Goal: Communication & Community: Participate in discussion

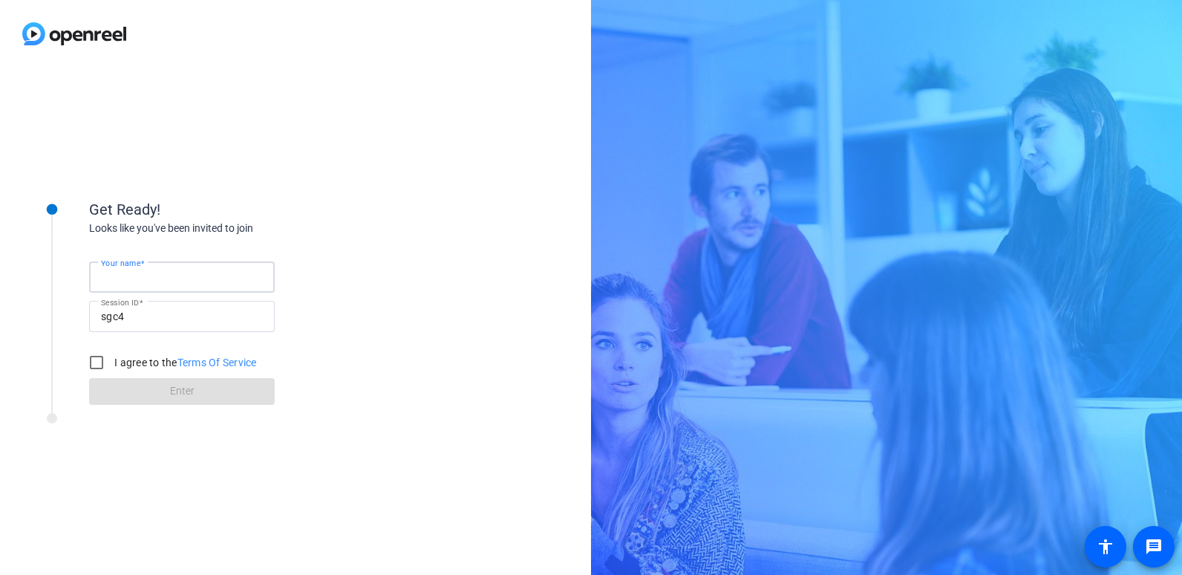
click at [160, 281] on input "Your name" at bounding box center [182, 277] width 162 height 18
type input "[PERSON_NAME]"
click at [89, 356] on input "I agree to the Terms Of Service" at bounding box center [97, 363] width 30 height 30
checkbox input "true"
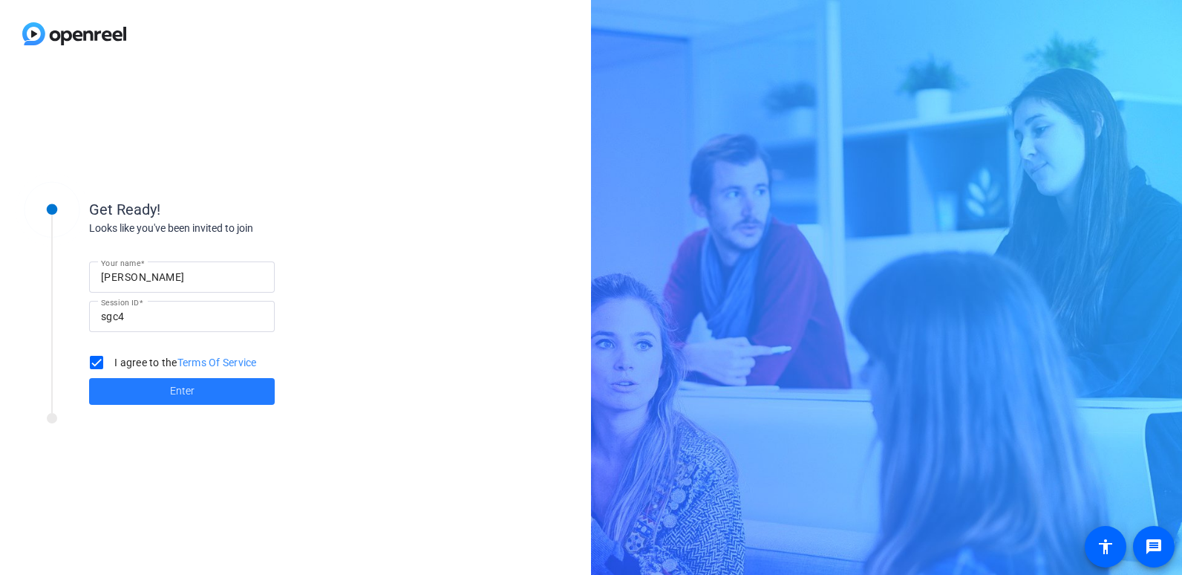
click at [135, 388] on span at bounding box center [182, 392] width 186 height 36
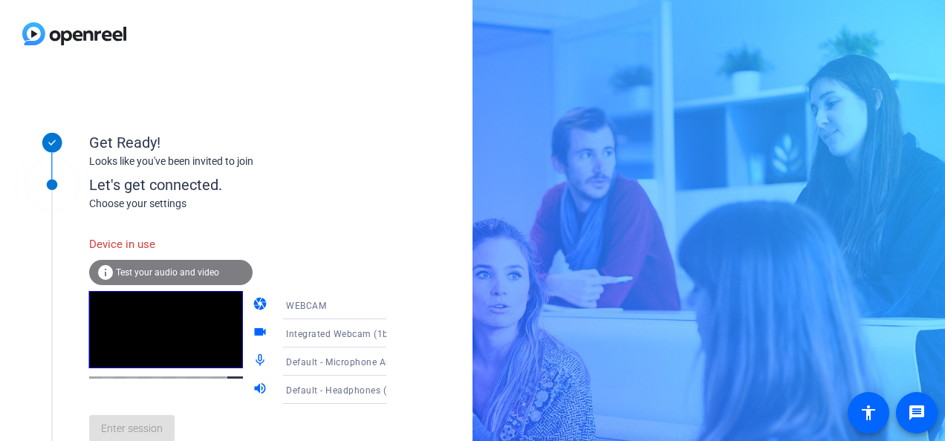
click at [353, 171] on div "Get Ready! Looks like you've been invited to join" at bounding box center [237, 138] width 297 height 66
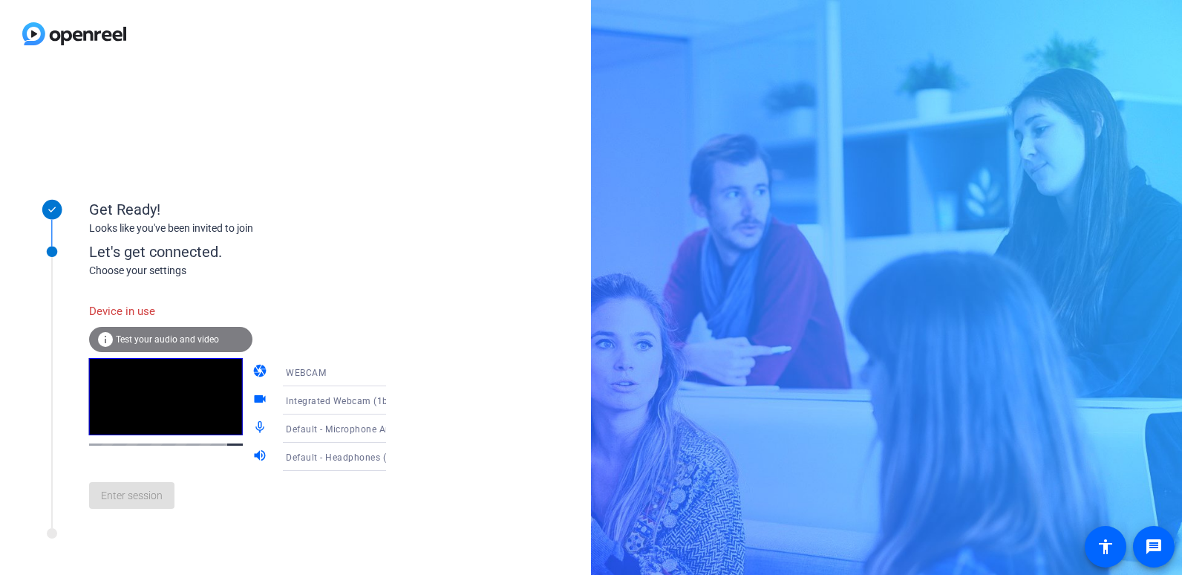
click at [161, 335] on span "Test your audio and video" at bounding box center [167, 339] width 103 height 10
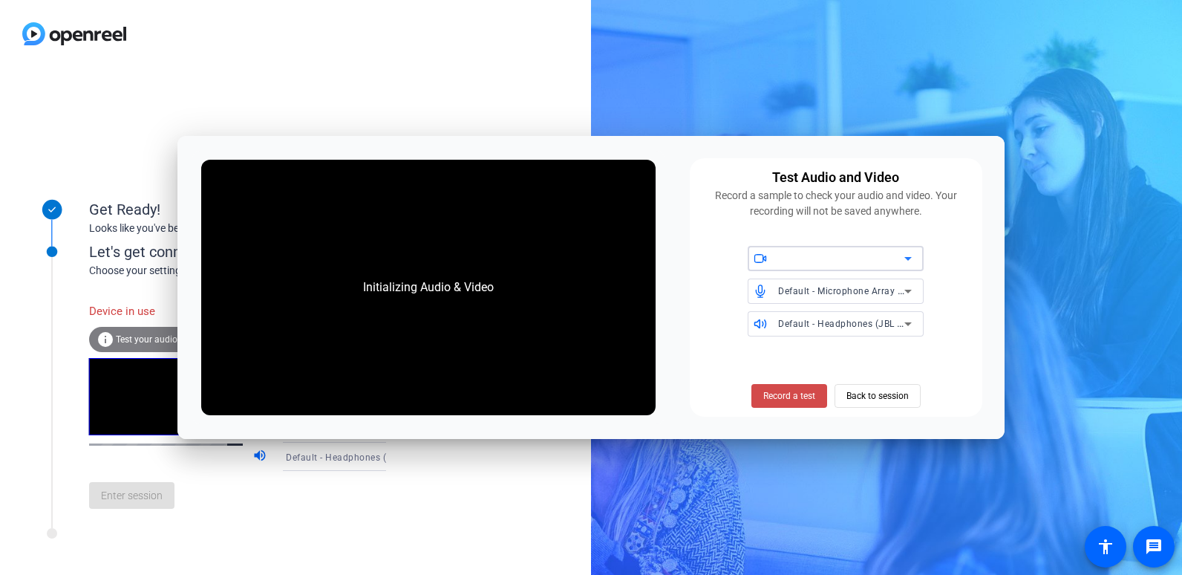
click at [798, 402] on span "Record a test" at bounding box center [789, 395] width 52 height 13
click at [784, 397] on span "Record a test" at bounding box center [789, 395] width 52 height 13
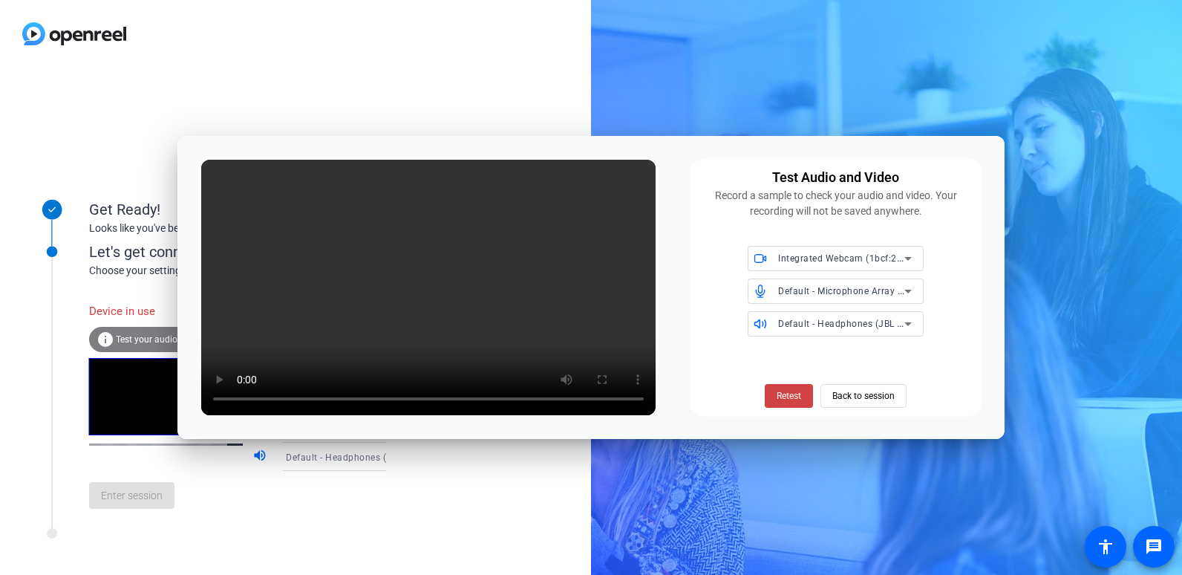
click at [780, 396] on span "Retest" at bounding box center [789, 395] width 25 height 13
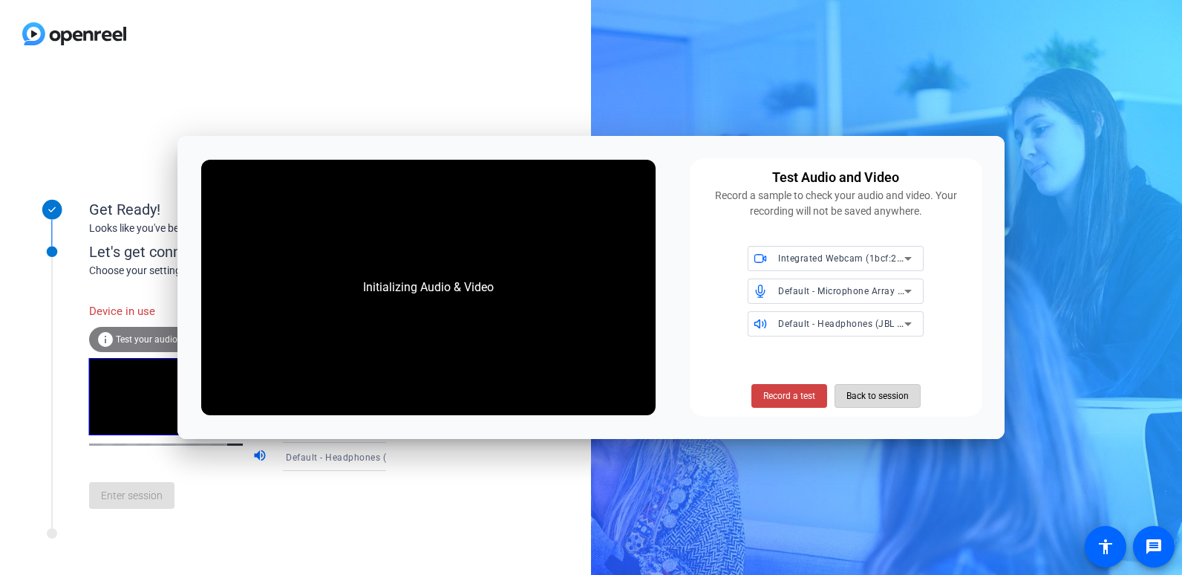
click at [857, 400] on span "Back to session" at bounding box center [878, 396] width 62 height 28
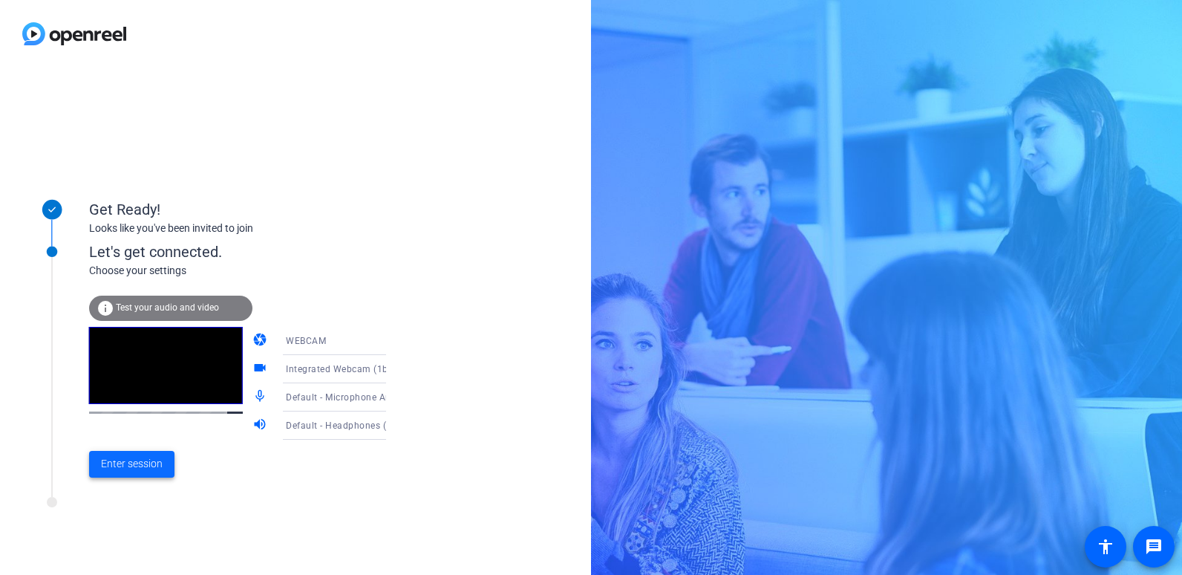
click at [134, 475] on span at bounding box center [131, 464] width 85 height 36
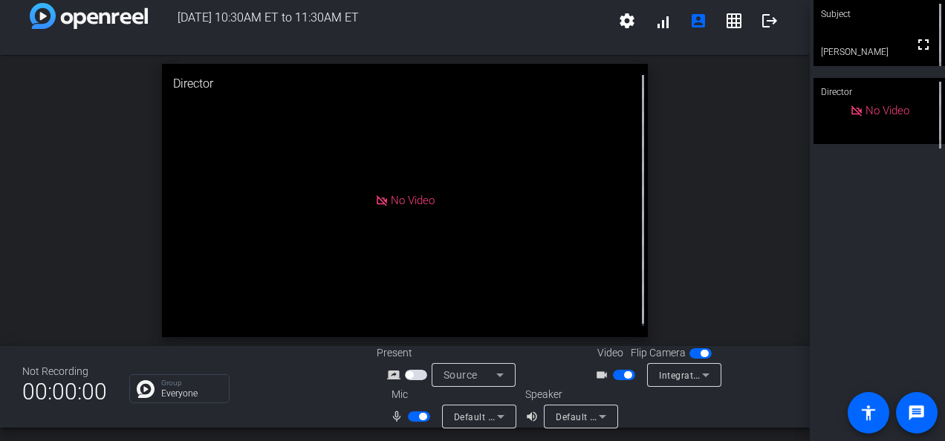
scroll to position [17, 0]
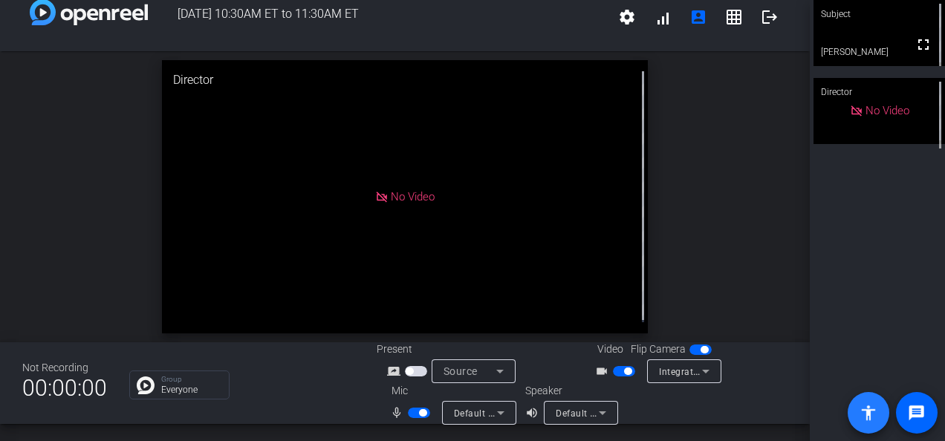
click at [866, 421] on mat-icon "accessibility" at bounding box center [868, 413] width 18 height 18
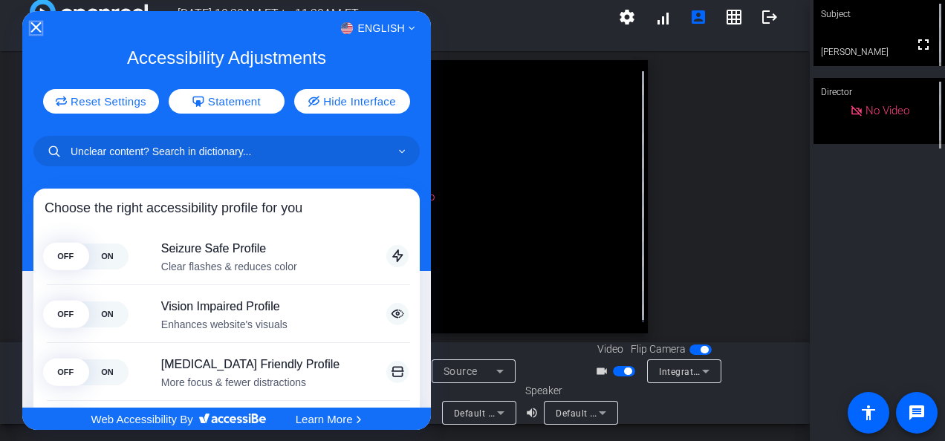
click at [33, 29] on icon "Close Accessibility Interface" at bounding box center [35, 27] width 10 height 10
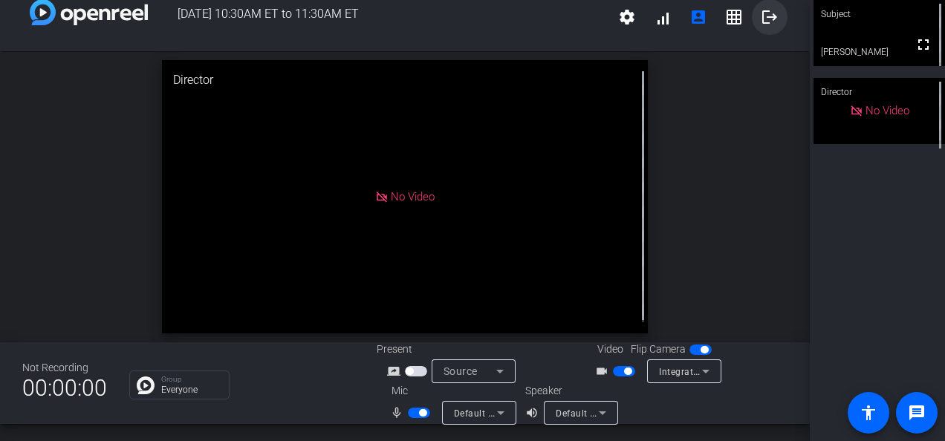
click at [765, 17] on mat-icon "logout" at bounding box center [769, 17] width 18 height 18
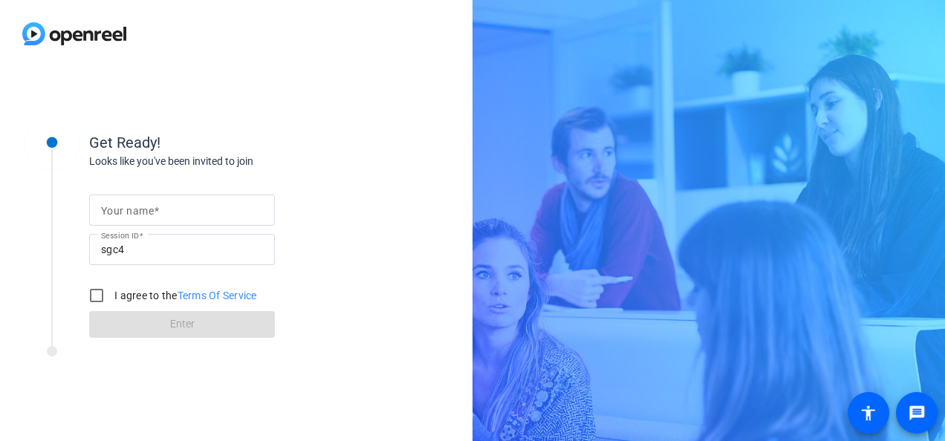
click at [130, 212] on mat-label "Your name" at bounding box center [127, 211] width 53 height 12
click at [130, 212] on input "Your name" at bounding box center [182, 210] width 162 height 18
type input "[PERSON_NAME]"
drag, startPoint x: 94, startPoint y: 309, endPoint x: 92, endPoint y: 301, distance: 7.8
click at [94, 309] on input "I agree to the Terms Of Service" at bounding box center [97, 296] width 30 height 30
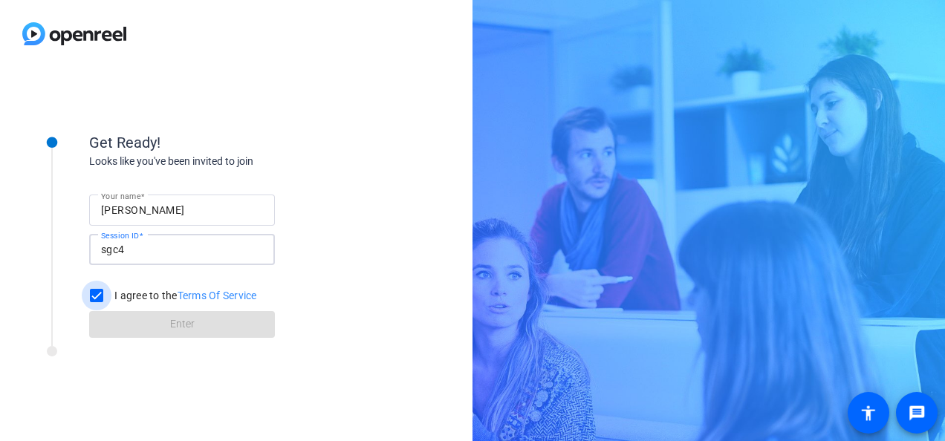
checkbox input "true"
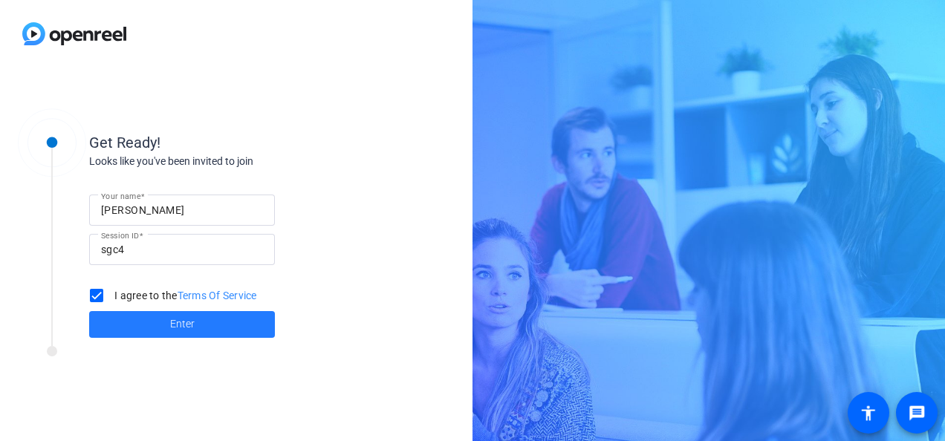
click at [158, 332] on span at bounding box center [182, 325] width 186 height 36
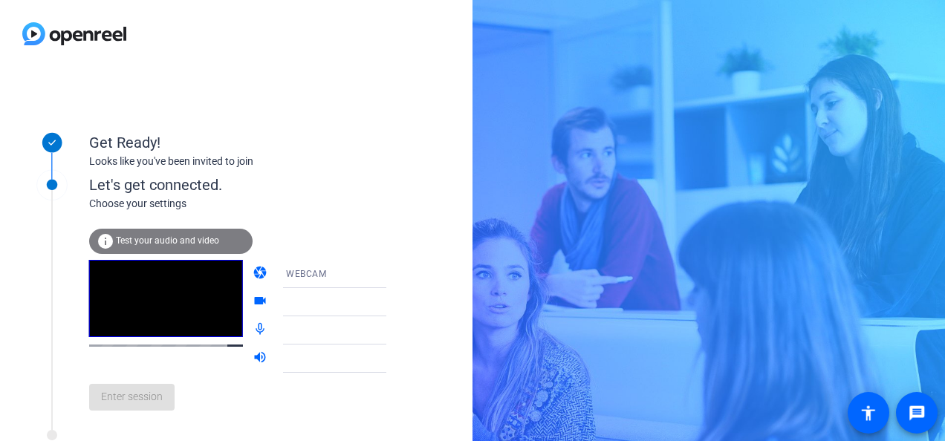
click at [183, 241] on span "Test your audio and video" at bounding box center [167, 240] width 103 height 10
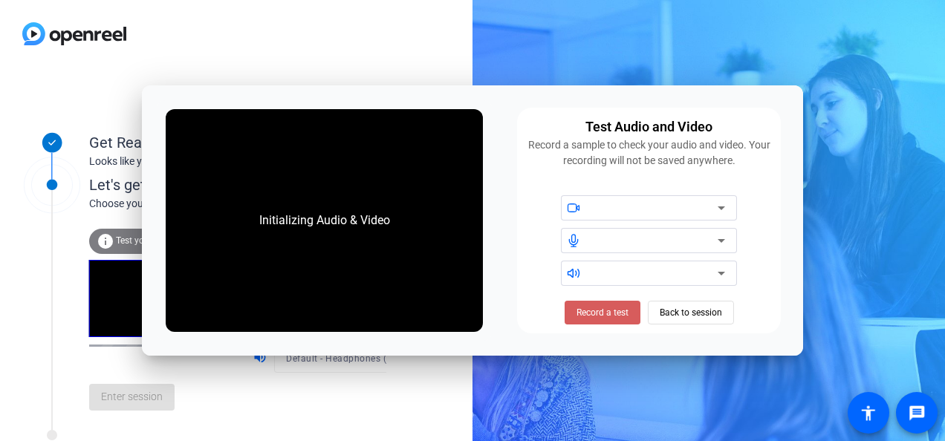
click at [610, 312] on span "Record a test" at bounding box center [602, 312] width 52 height 13
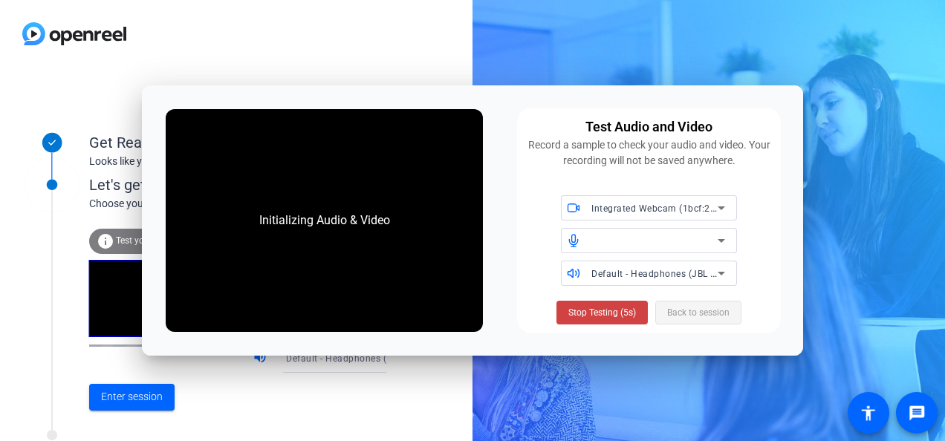
drag, startPoint x: 616, startPoint y: 319, endPoint x: 643, endPoint y: 316, distance: 27.7
click at [617, 319] on span at bounding box center [601, 313] width 91 height 36
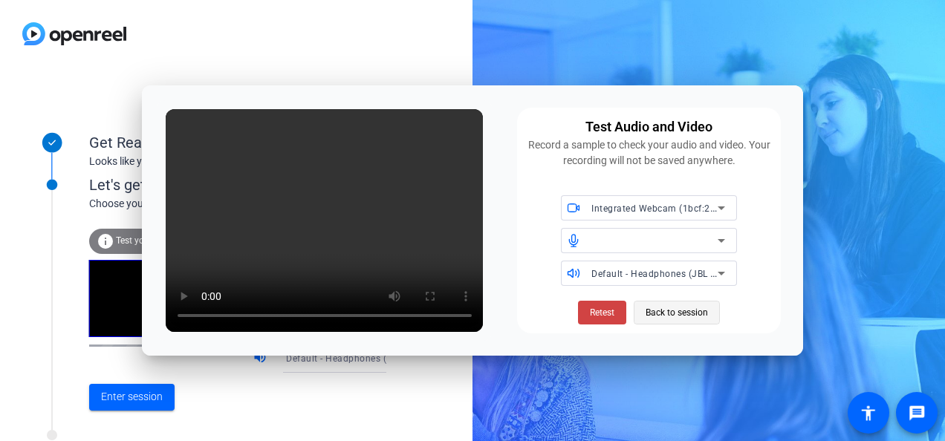
click at [675, 307] on span "Back to session" at bounding box center [676, 313] width 62 height 28
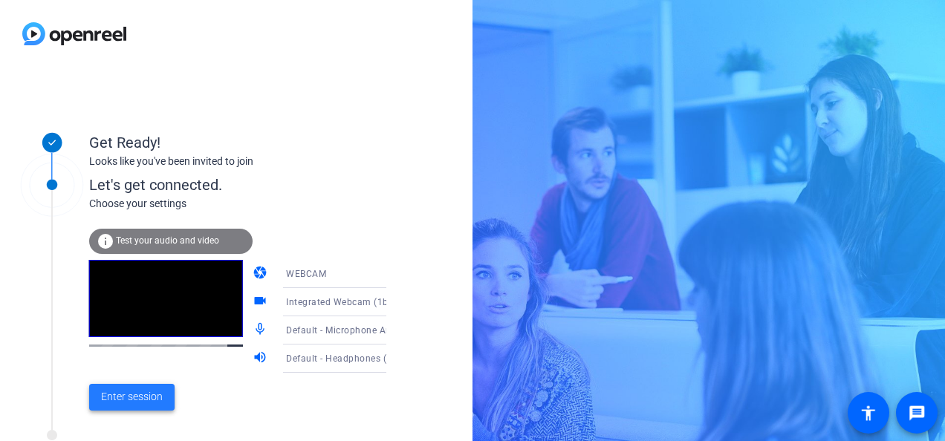
click at [115, 401] on span "Enter session" at bounding box center [132, 397] width 62 height 16
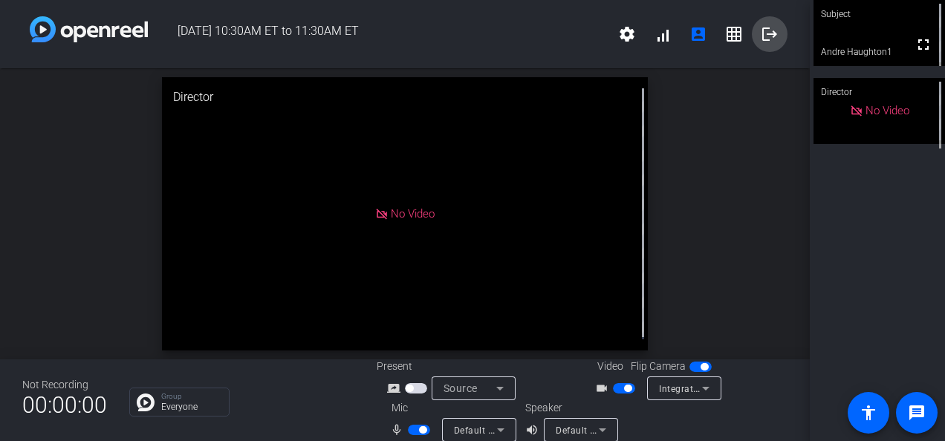
click at [760, 42] on mat-icon "logout" at bounding box center [769, 34] width 18 height 18
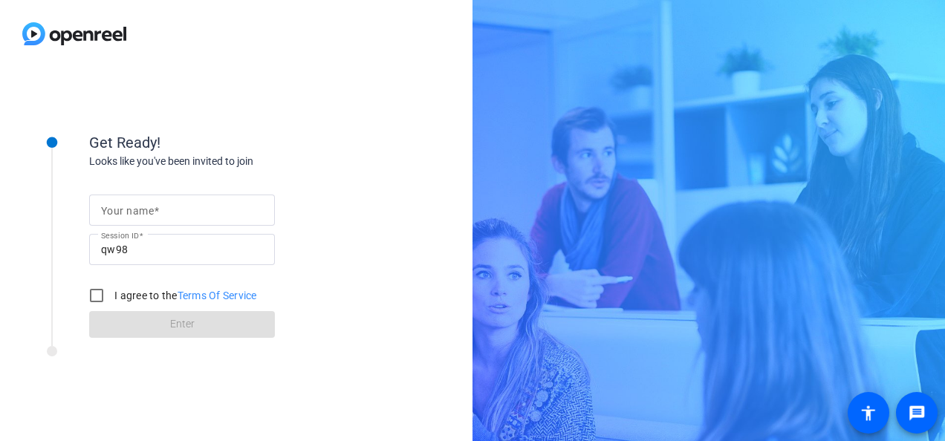
click at [165, 205] on input "Your name" at bounding box center [182, 210] width 162 height 18
type input "[PERSON_NAME]"
click at [266, 97] on div "Get Ready! Looks like you've been invited to join Your name Andre Haughton Sess…" at bounding box center [236, 255] width 472 height 374
click at [102, 295] on input "I agree to the Terms Of Service" at bounding box center [97, 296] width 30 height 30
checkbox input "true"
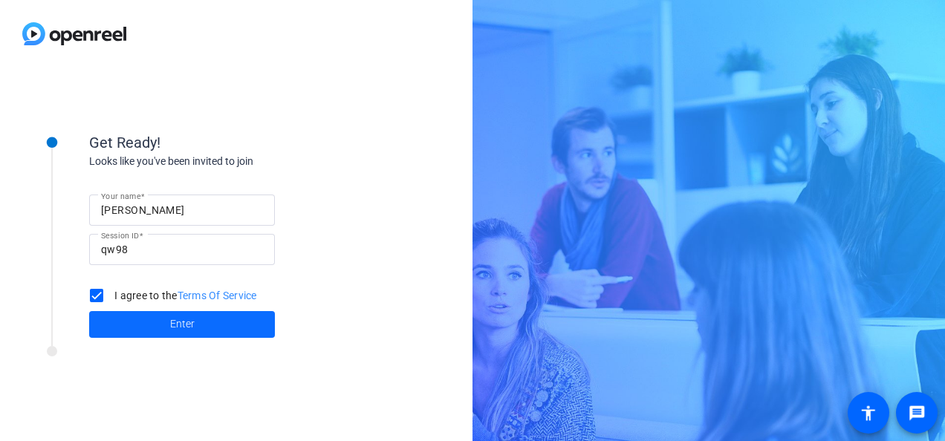
click at [120, 319] on span at bounding box center [182, 325] width 186 height 36
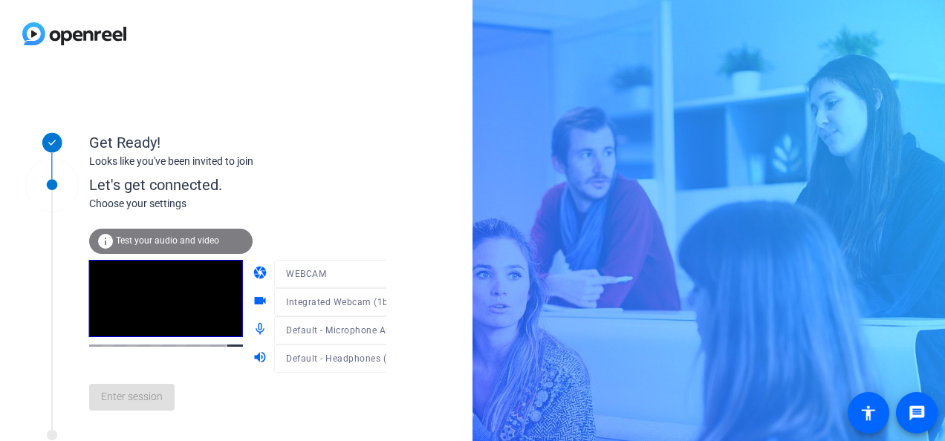
click at [301, 189] on div "Let's get connected." at bounding box center [252, 185] width 327 height 22
click at [155, 397] on span "Enter session" at bounding box center [132, 397] width 62 height 16
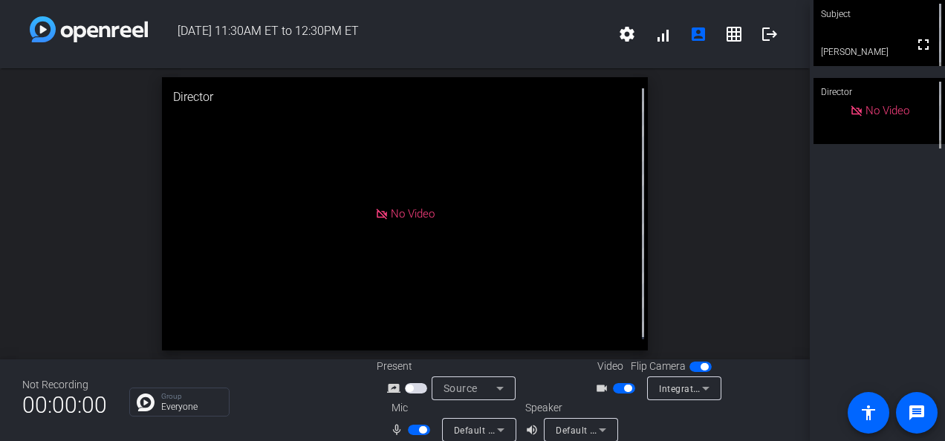
click at [615, 386] on span "button" at bounding box center [624, 388] width 22 height 10
click at [615, 386] on span "button" at bounding box center [616, 388] width 7 height 7
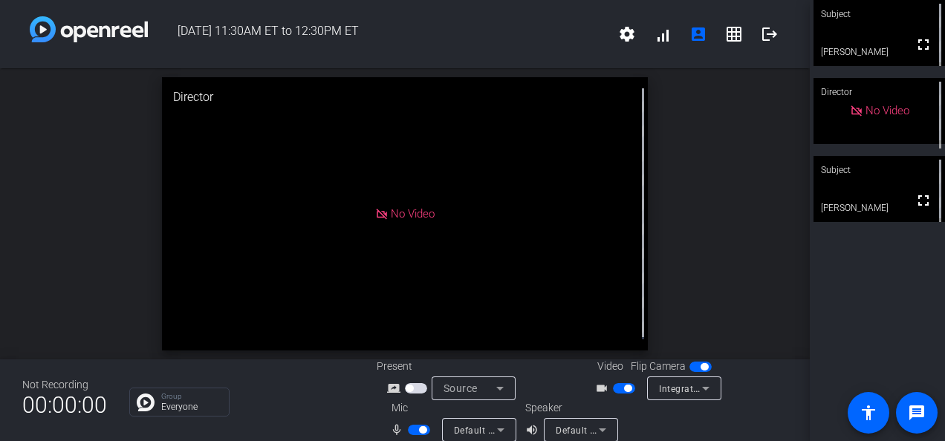
click at [616, 389] on span "button" at bounding box center [624, 388] width 22 height 10
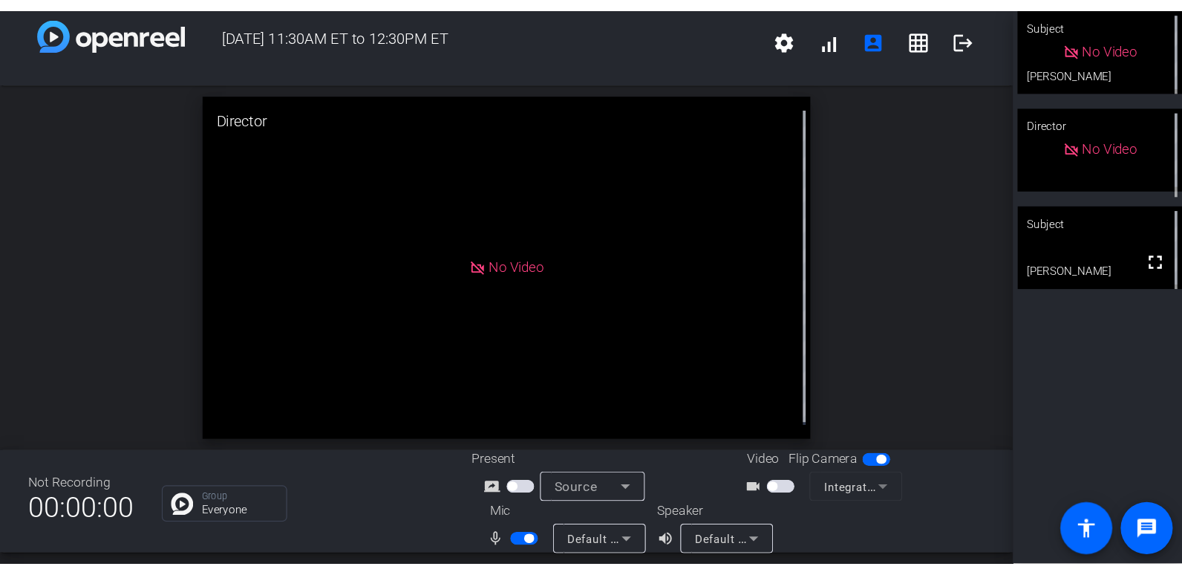
scroll to position [17, 0]
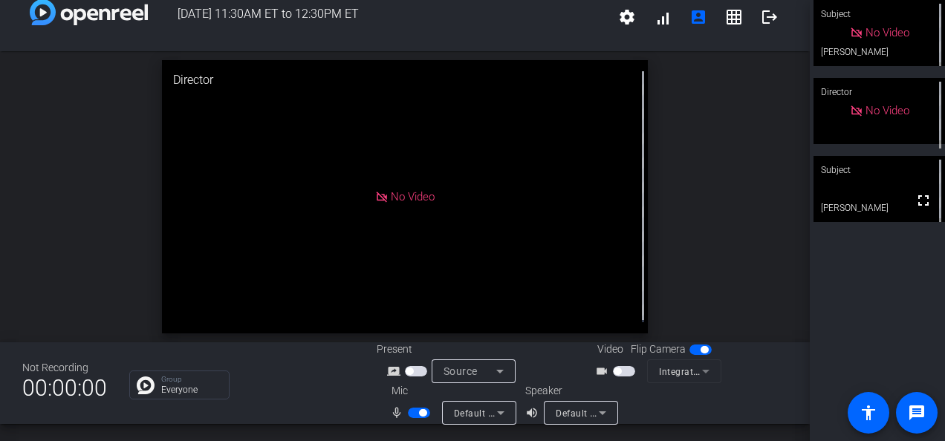
click at [407, 368] on span "button" at bounding box center [408, 371] width 7 height 7
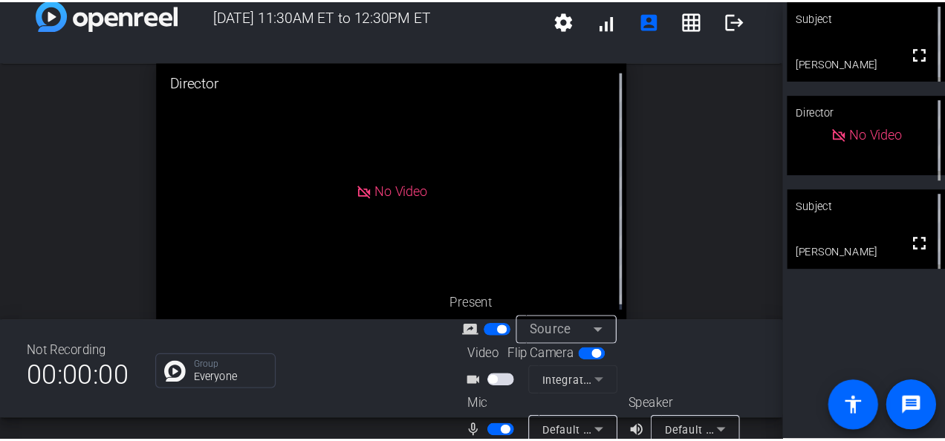
scroll to position [0, 0]
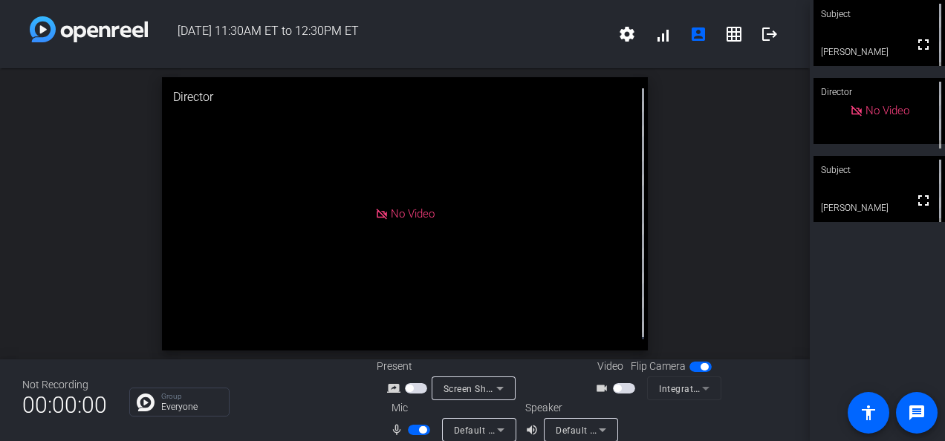
click at [411, 386] on span "button" at bounding box center [416, 388] width 22 height 10
click at [463, 391] on span "Screen Sharing" at bounding box center [475, 388] width 65 height 12
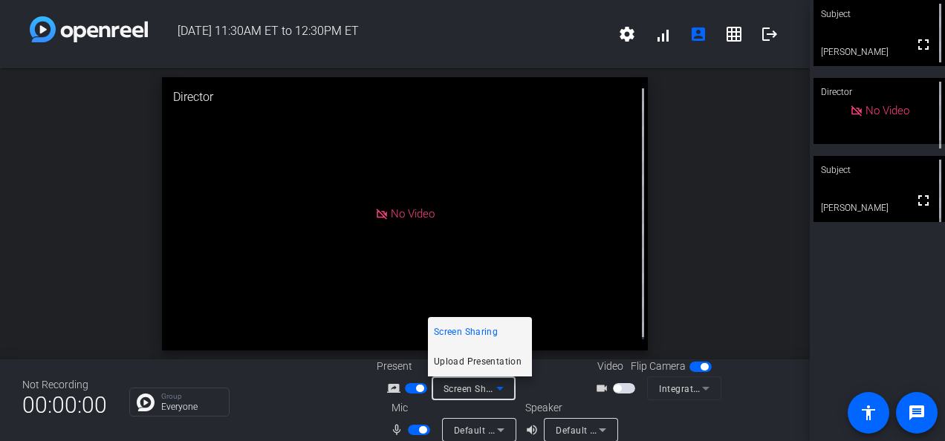
click at [468, 366] on span "Upload Presentation" at bounding box center [478, 362] width 88 height 18
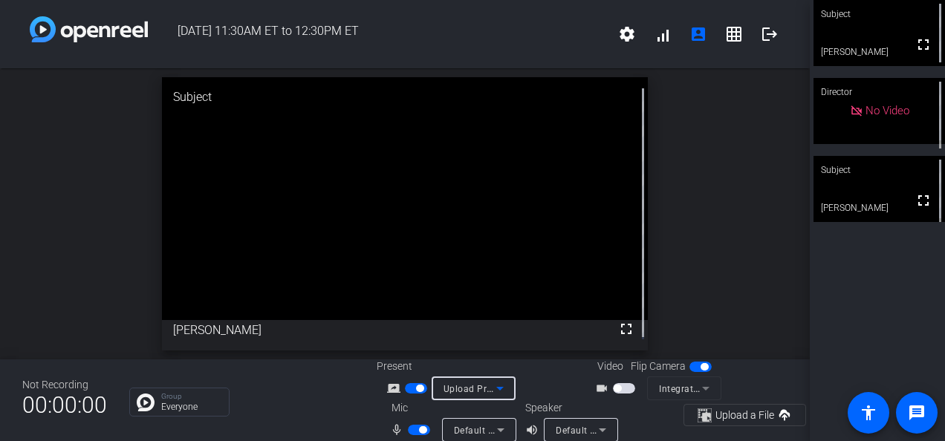
click at [484, 386] on span "Upload Presentation" at bounding box center [488, 388] width 90 height 12
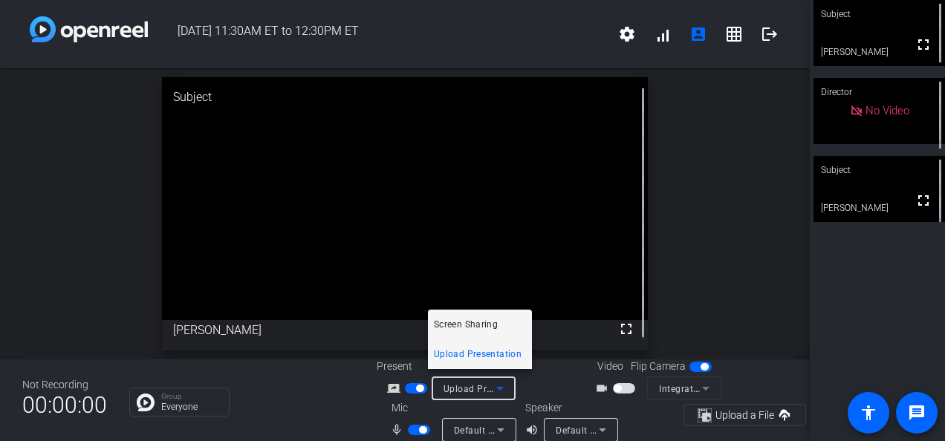
click at [480, 324] on span "Screen Sharing" at bounding box center [466, 325] width 64 height 18
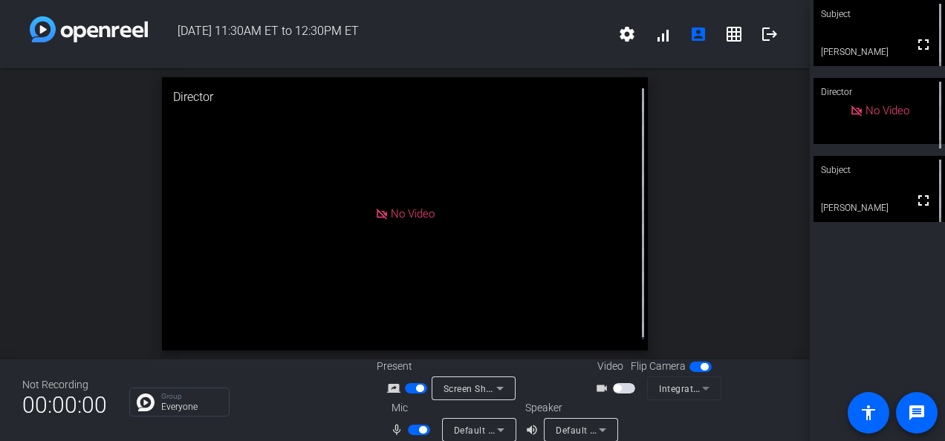
click at [411, 389] on span "button" at bounding box center [416, 388] width 22 height 10
click at [414, 389] on span "button" at bounding box center [416, 388] width 22 height 10
click at [414, 432] on span "button" at bounding box center [419, 430] width 22 height 10
click at [420, 428] on span "button" at bounding box center [419, 430] width 22 height 10
click at [729, 43] on span at bounding box center [734, 34] width 36 height 36
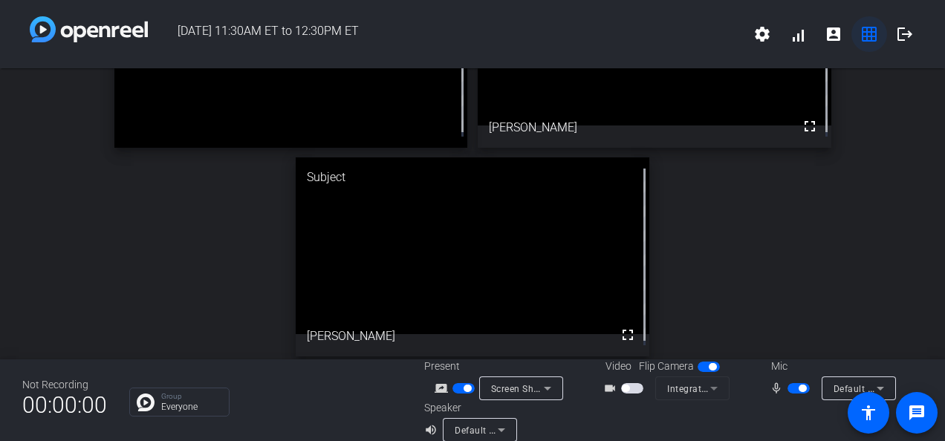
click at [860, 41] on mat-icon "grid_on" at bounding box center [869, 34] width 18 height 18
click at [860, 42] on mat-icon "grid_on" at bounding box center [869, 34] width 18 height 18
click at [798, 391] on span "button" at bounding box center [801, 388] width 7 height 7
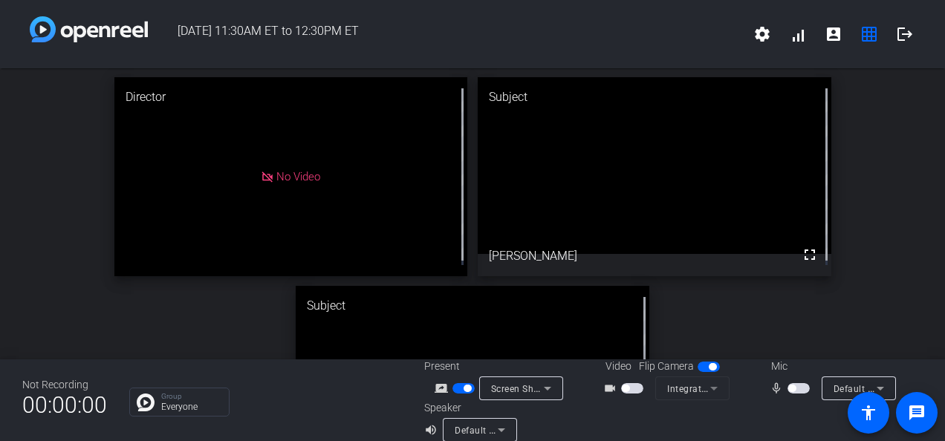
scroll to position [0, 0]
click at [788, 388] on span "button" at bounding box center [791, 388] width 7 height 7
click at [790, 390] on span "button" at bounding box center [798, 388] width 22 height 10
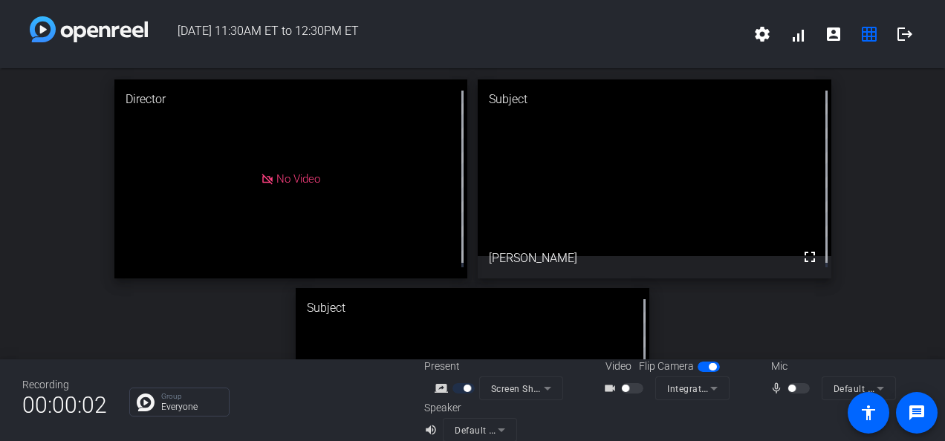
click at [787, 384] on div at bounding box center [799, 388] width 25 height 10
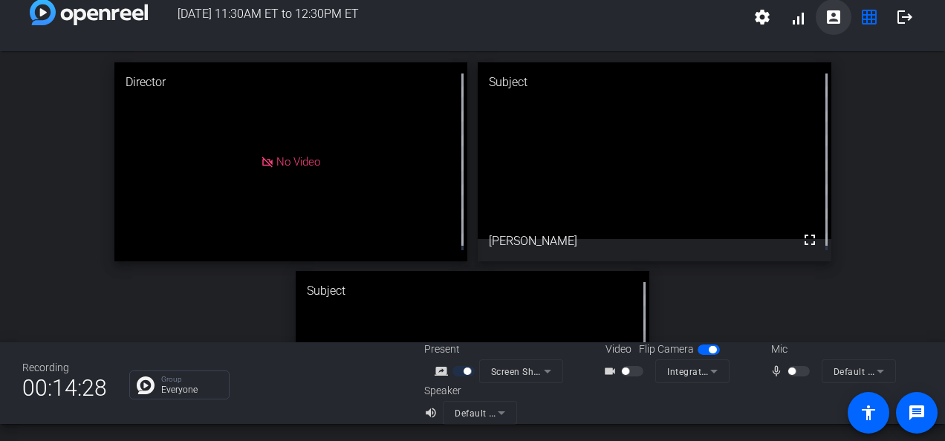
scroll to position [17, 0]
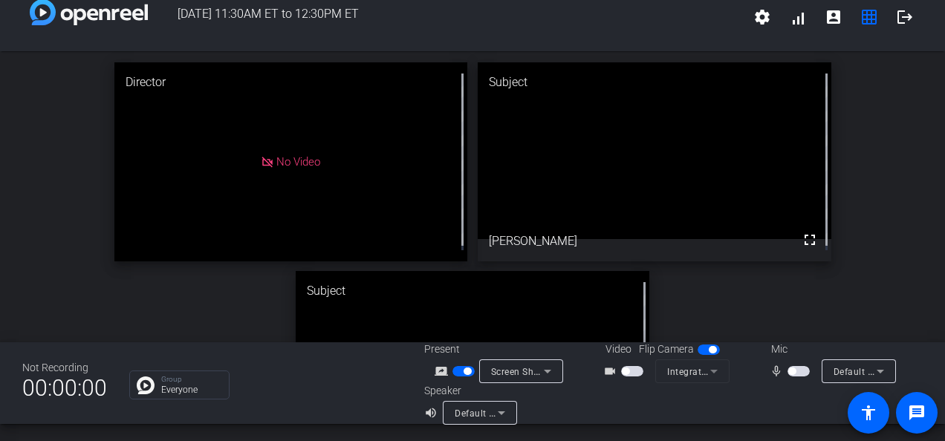
click at [790, 368] on span "button" at bounding box center [798, 371] width 22 height 10
click at [520, 375] on span "Screen Sharing" at bounding box center [523, 371] width 65 height 12
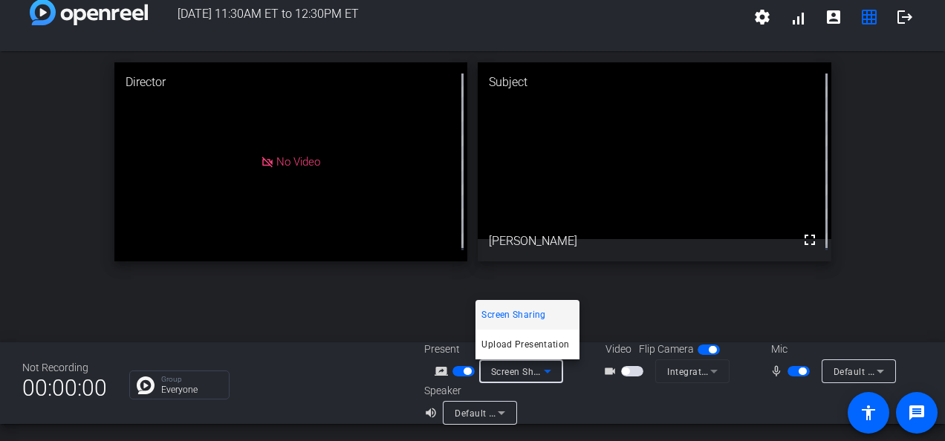
drag, startPoint x: 653, startPoint y: 305, endPoint x: 637, endPoint y: 307, distance: 16.4
click at [653, 305] on div at bounding box center [472, 220] width 945 height 441
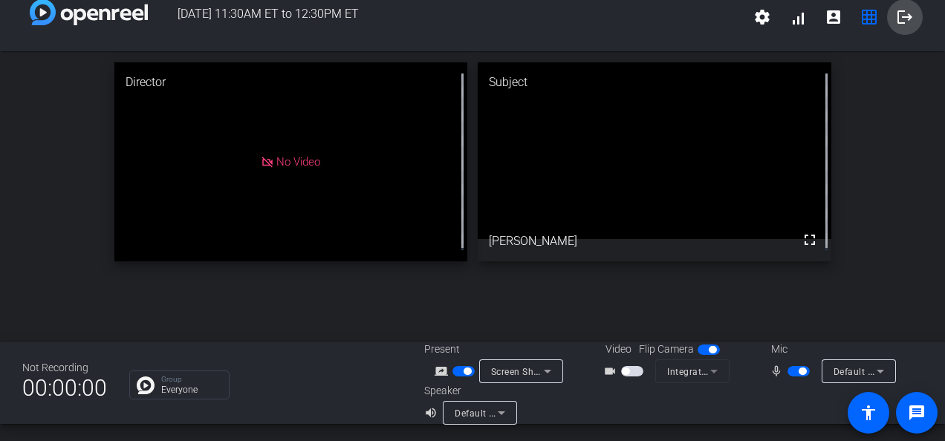
click at [890, 26] on span at bounding box center [905, 17] width 36 height 36
